Goal: Information Seeking & Learning: Find specific fact

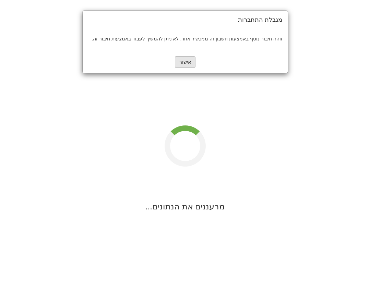
drag, startPoint x: 170, startPoint y: 68, endPoint x: 178, endPoint y: 68, distance: 8.2
click at [177, 68] on div "אישור" at bounding box center [185, 62] width 205 height 22
click at [179, 68] on button "אישור" at bounding box center [185, 62] width 21 height 12
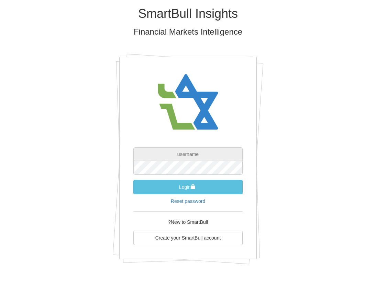
type input "[EMAIL_ADDRESS][DOMAIN_NAME]"
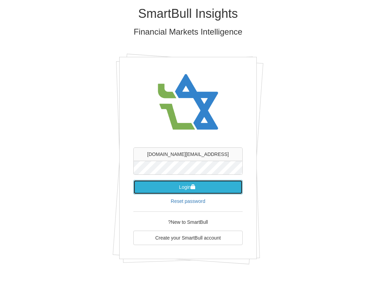
click at [173, 184] on button "Login" at bounding box center [187, 187] width 109 height 14
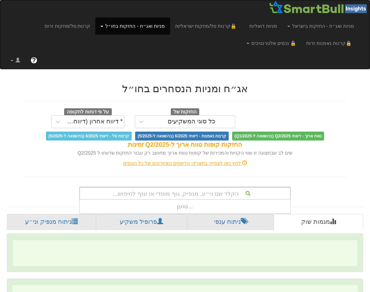
click at [180, 193] on div "הקלד שם ני״ע, מנפיק, גוף מוסדי או ענף לחיפוש..." at bounding box center [185, 194] width 210 height 12
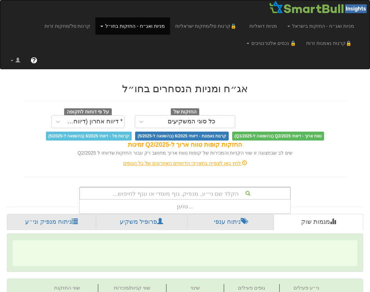
paste input "US46507WAB63"
type input "US46507WAB63"
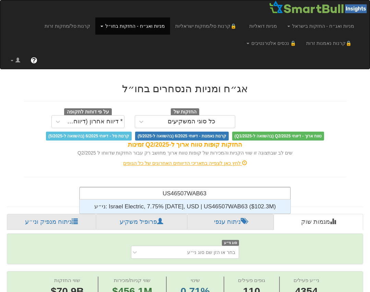
click at [235, 204] on div "ני״ע: ‎Israel Electric, 7.75% [DATE], USD | US46507WAB63 ‎($102.3M)‏" at bounding box center [185, 207] width 211 height 14
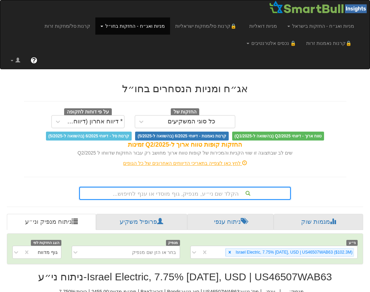
click at [194, 192] on div "הקלד שם ני״ע, מנפיק, גוף מוסדי או ענף לחיפוש..." at bounding box center [185, 193] width 212 height 13
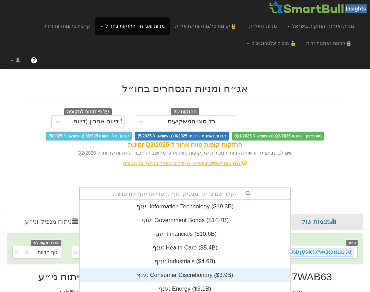
scroll to position [79, 0]
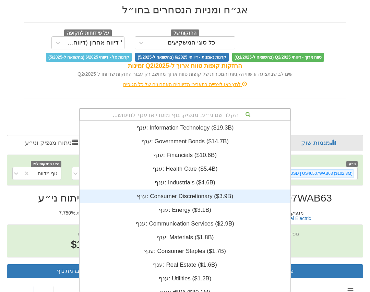
paste input "XS2715285230"
type input "XS2715285230"
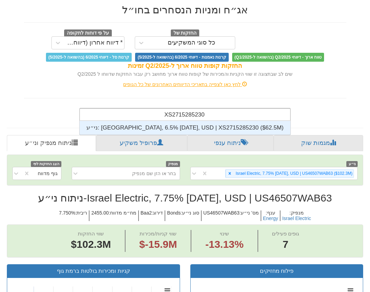
click at [174, 127] on div "ני״ע: ‎[GEOGRAPHIC_DATA], 6.5% [DATE], USD | XS2715285230 ‎($62.5M)‏" at bounding box center [185, 128] width 211 height 14
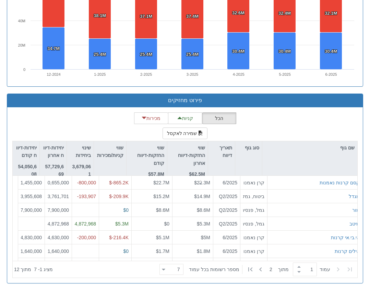
scroll to position [171, 0]
